Goal: Task Accomplishment & Management: Manage account settings

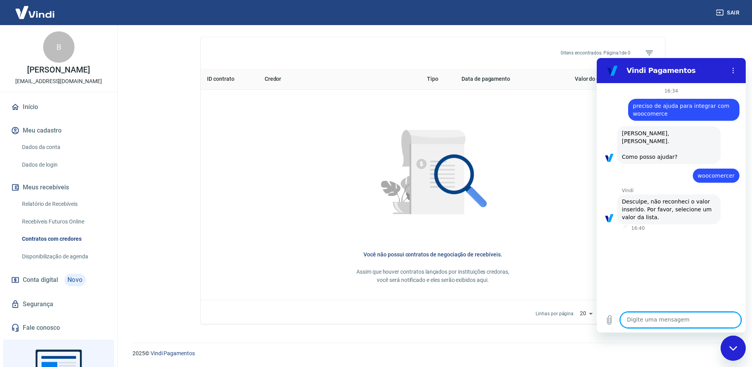
scroll to position [67, 0]
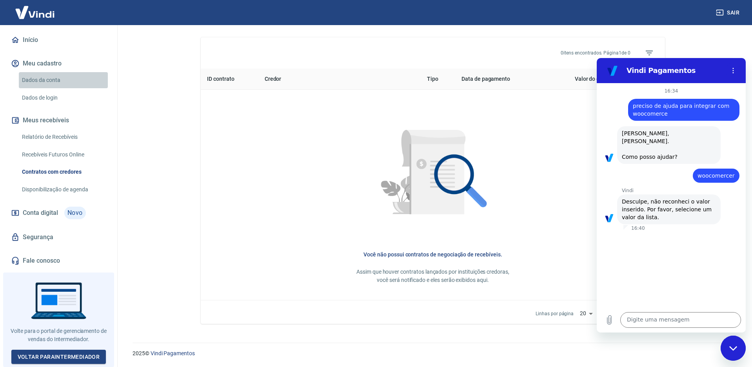
click at [74, 82] on link "Dados da conta" at bounding box center [63, 80] width 89 height 16
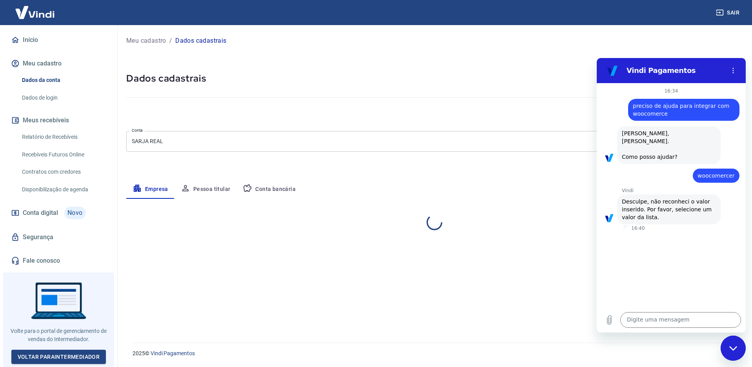
select select "SP"
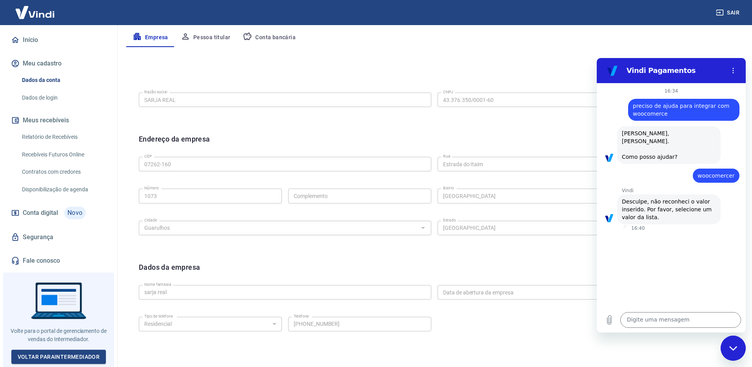
scroll to position [111, 0]
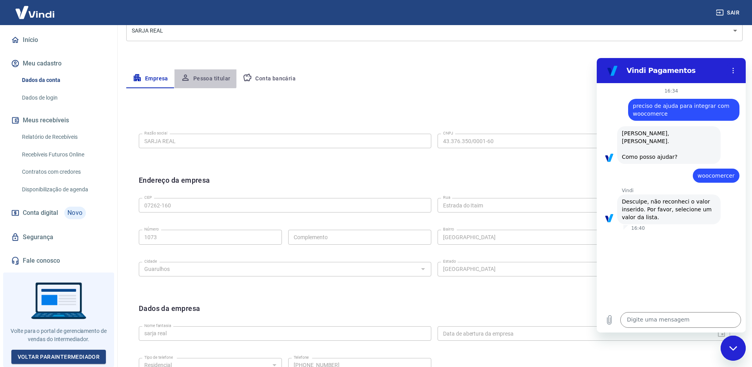
click at [204, 73] on button "Pessoa titular" at bounding box center [206, 78] width 62 height 19
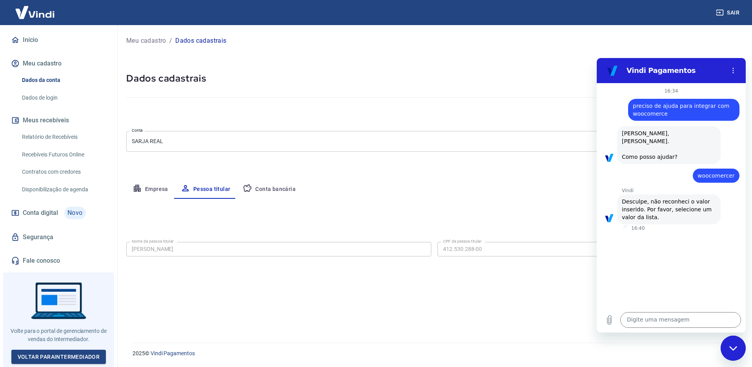
click at [282, 189] on button "Conta bancária" at bounding box center [270, 189] width 66 height 19
select select "1"
click at [736, 346] on icon "Fechar janela de mensagens" at bounding box center [734, 348] width 8 height 5
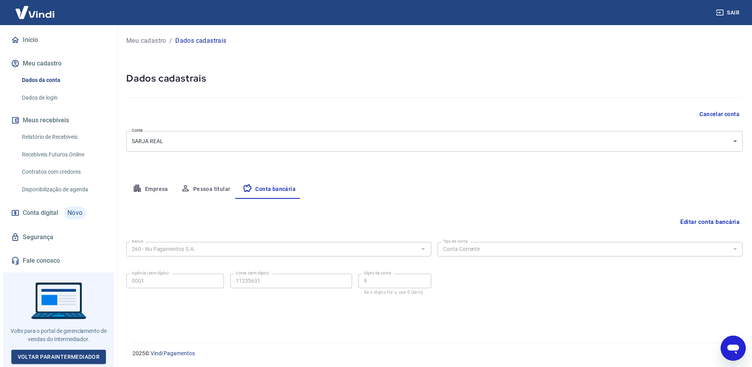
click at [737, 183] on div "Empresa Pessoa titular Conta bancária" at bounding box center [434, 189] width 617 height 19
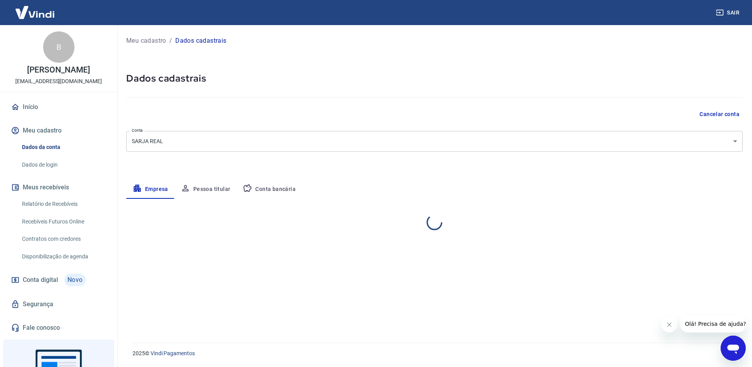
select select "SP"
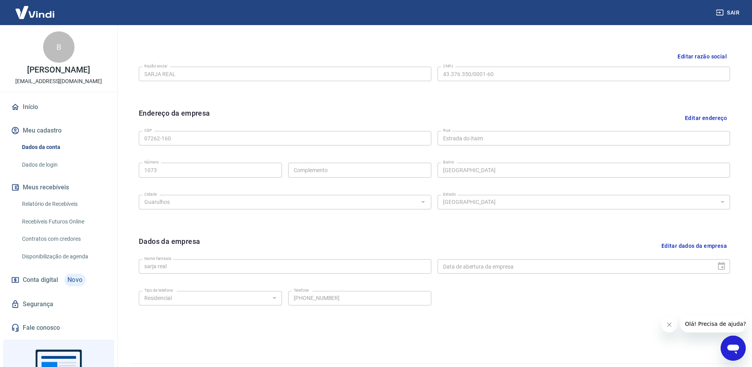
scroll to position [198, 0]
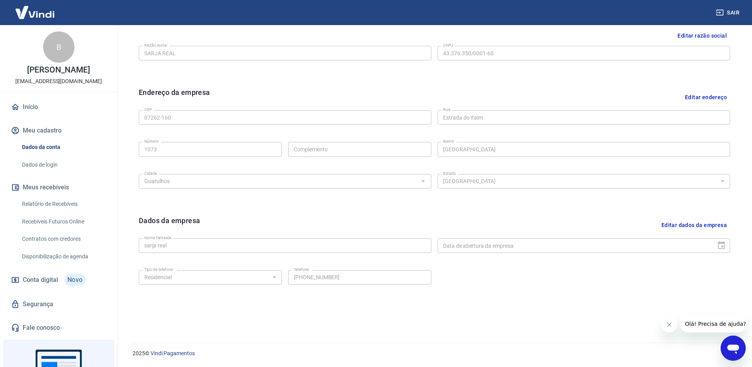
click at [590, 209] on div "Dados da empresa Editar dados da empresa Nome fantasia sarja real Nome fantasia…" at bounding box center [435, 263] width 604 height 109
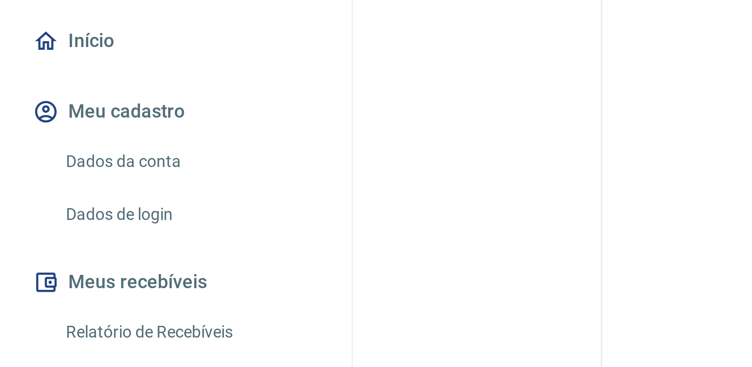
scroll to position [67, 0]
